Goal: Information Seeking & Learning: Learn about a topic

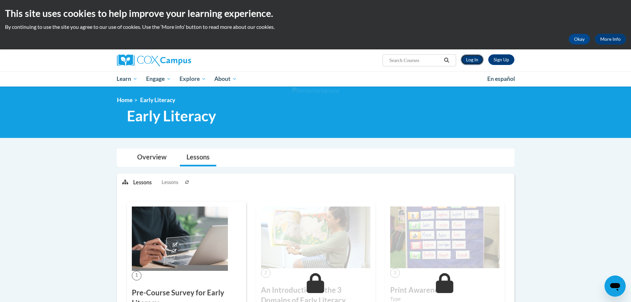
click at [479, 61] on link "Log In" at bounding box center [472, 59] width 23 height 11
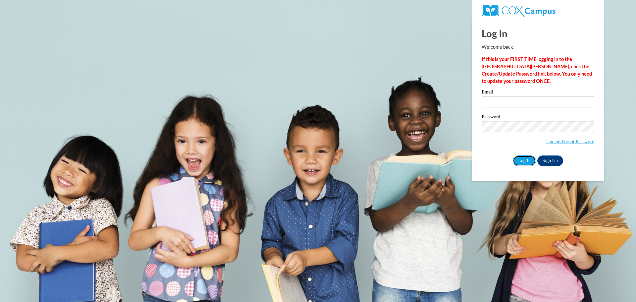
drag, startPoint x: 521, startPoint y: 160, endPoint x: 519, endPoint y: 152, distance: 8.2
click at [521, 159] on input "Log In" at bounding box center [524, 160] width 23 height 11
drag, startPoint x: 519, startPoint y: 152, endPoint x: 509, endPoint y: 107, distance: 45.8
click at [516, 142] on div "Email Password Update/Forgot Password Log In Sign Up OR" at bounding box center [538, 127] width 113 height 76
click at [505, 97] on input "Email" at bounding box center [538, 101] width 113 height 11
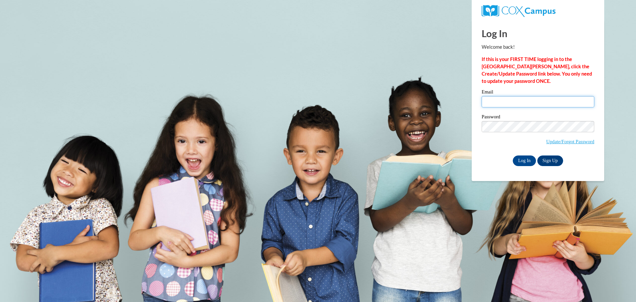
type input "natella.karsli@ilm-academy.com"
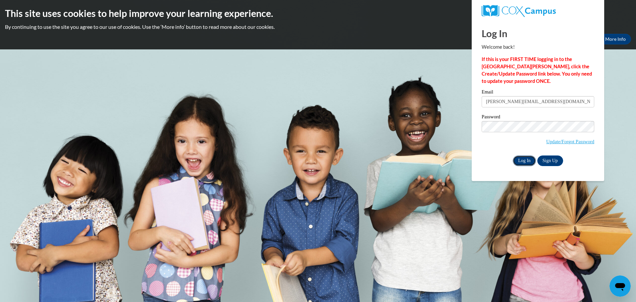
click at [528, 159] on input "Log In" at bounding box center [524, 160] width 23 height 11
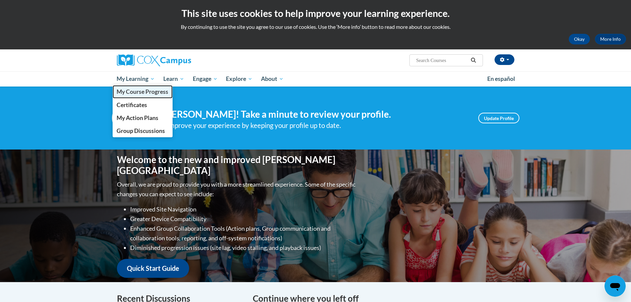
click at [144, 89] on span "My Course Progress" at bounding box center [143, 91] width 52 height 7
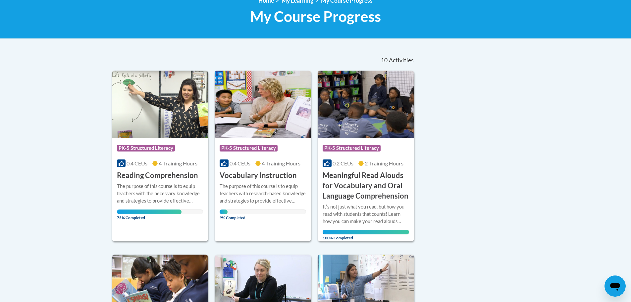
scroll to position [132, 0]
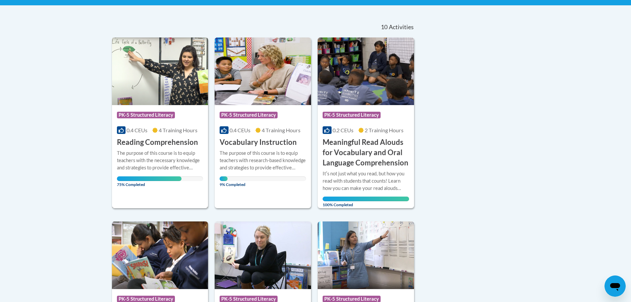
click at [172, 85] on img at bounding box center [160, 71] width 96 height 68
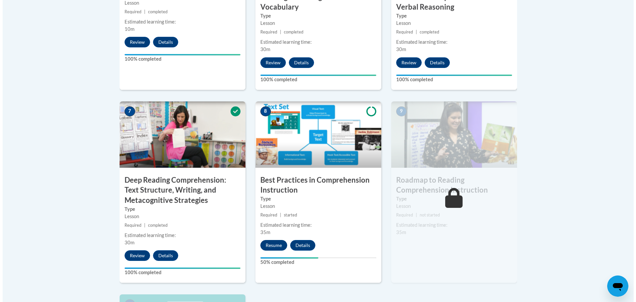
scroll to position [530, 0]
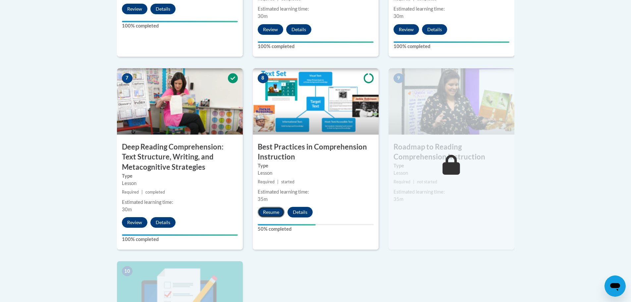
click at [271, 213] on button "Resume" at bounding box center [271, 212] width 27 height 11
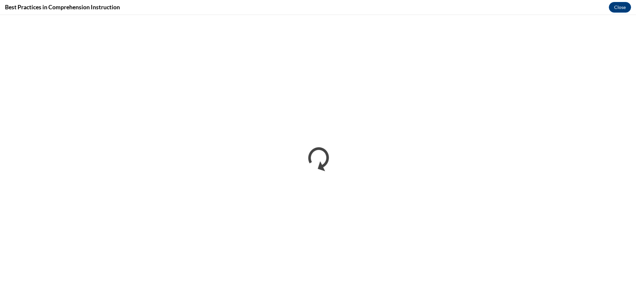
scroll to position [0, 0]
